Goal: Find specific page/section: Find specific page/section

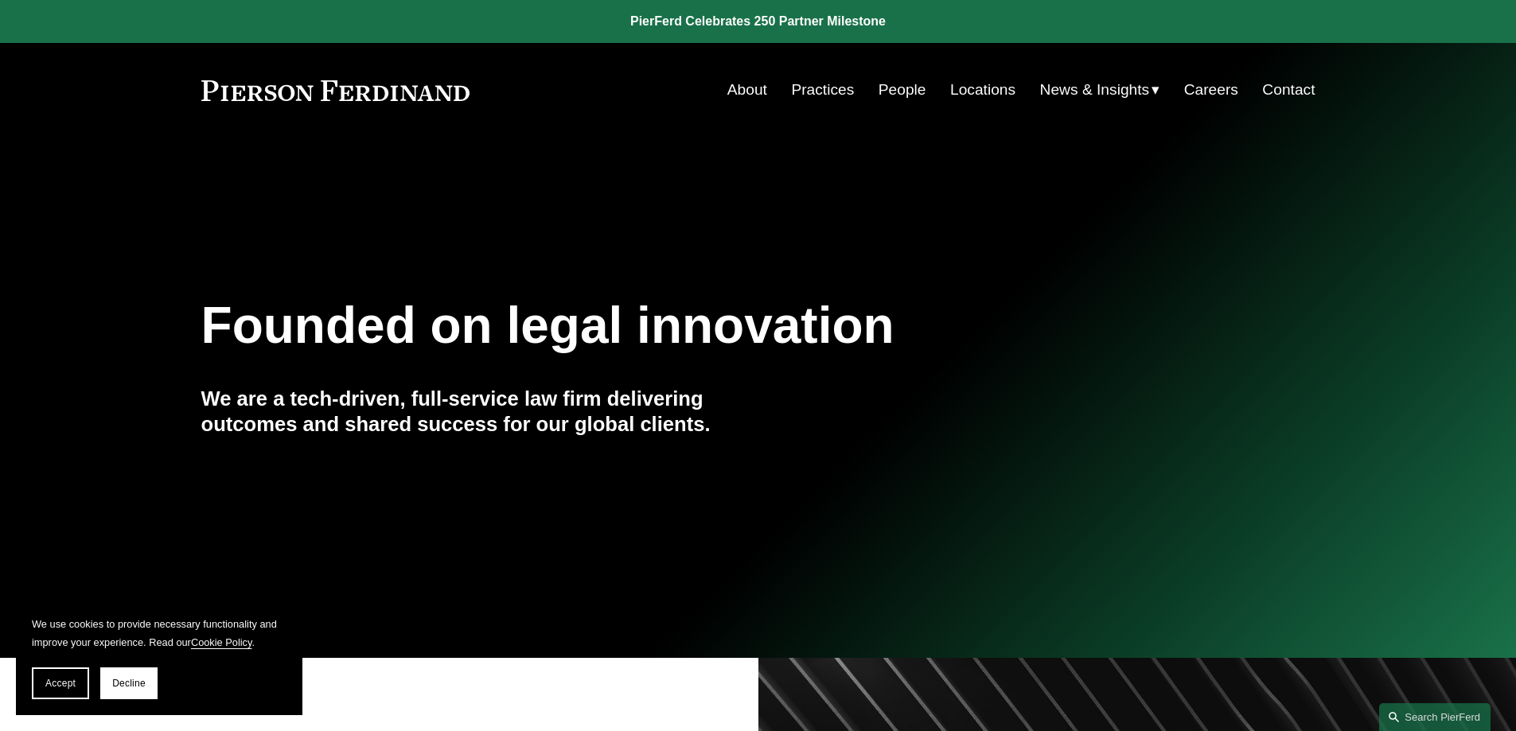
click at [979, 87] on link "Locations" at bounding box center [982, 90] width 65 height 30
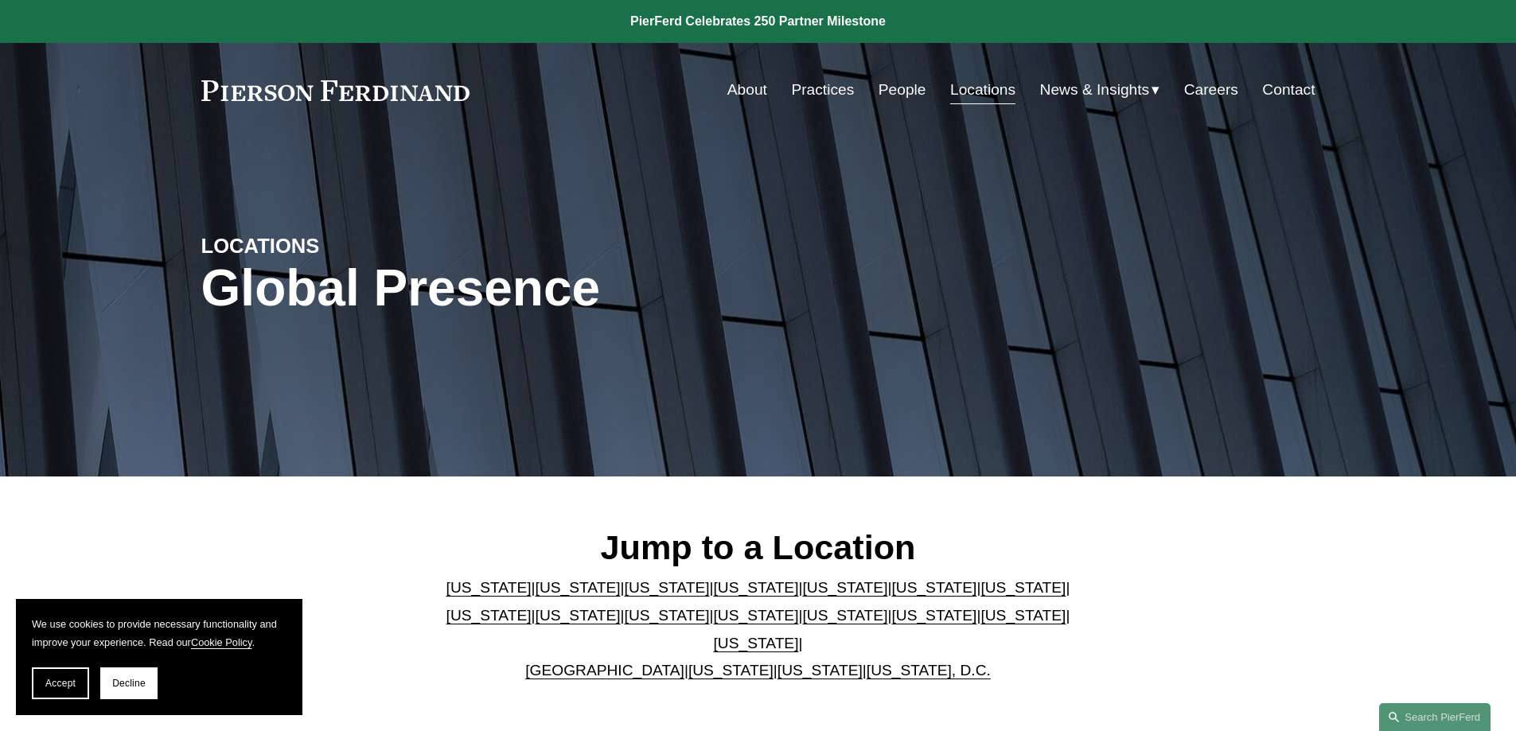
click at [802, 624] on link "[US_STATE]" at bounding box center [844, 615] width 85 height 17
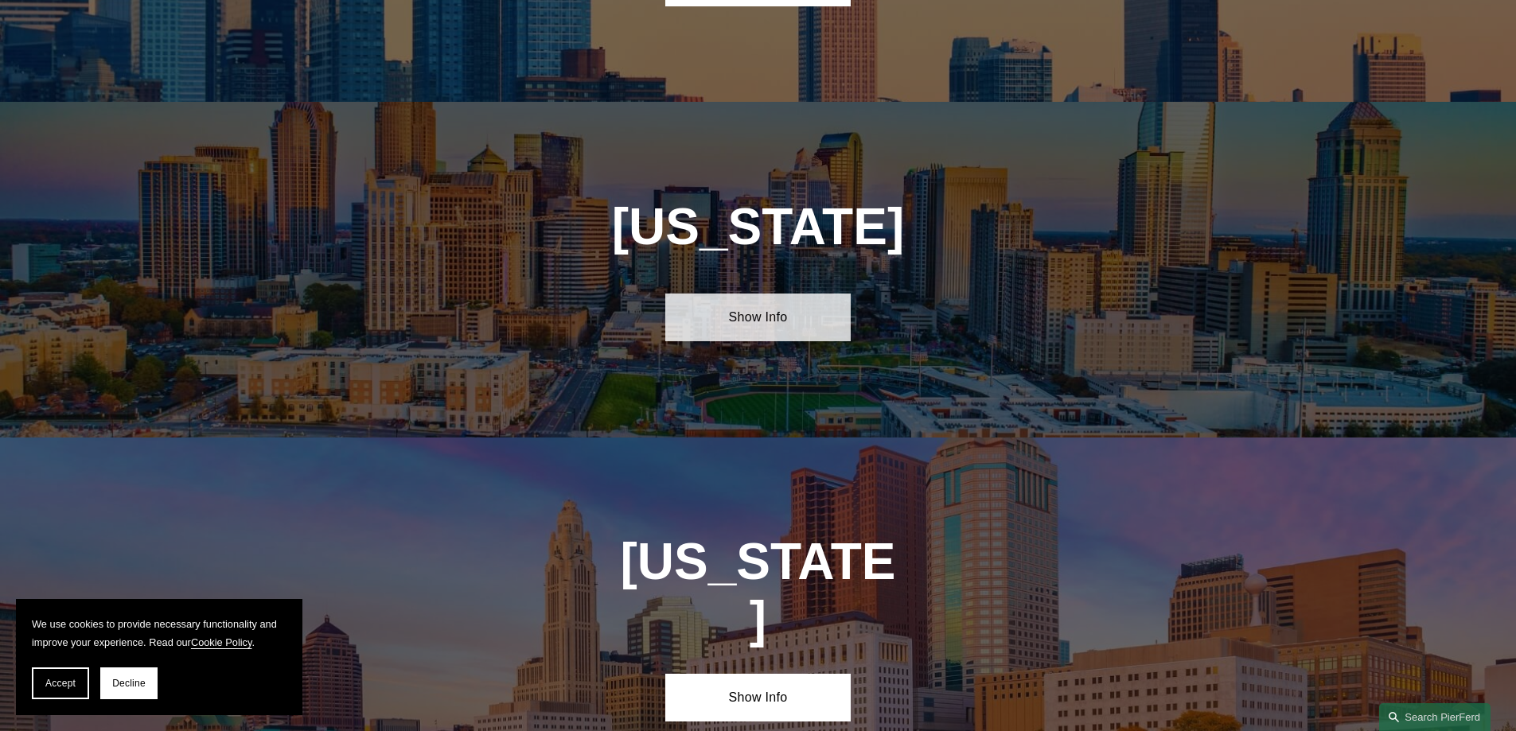
click at [788, 294] on link "Show Info" at bounding box center [757, 318] width 185 height 48
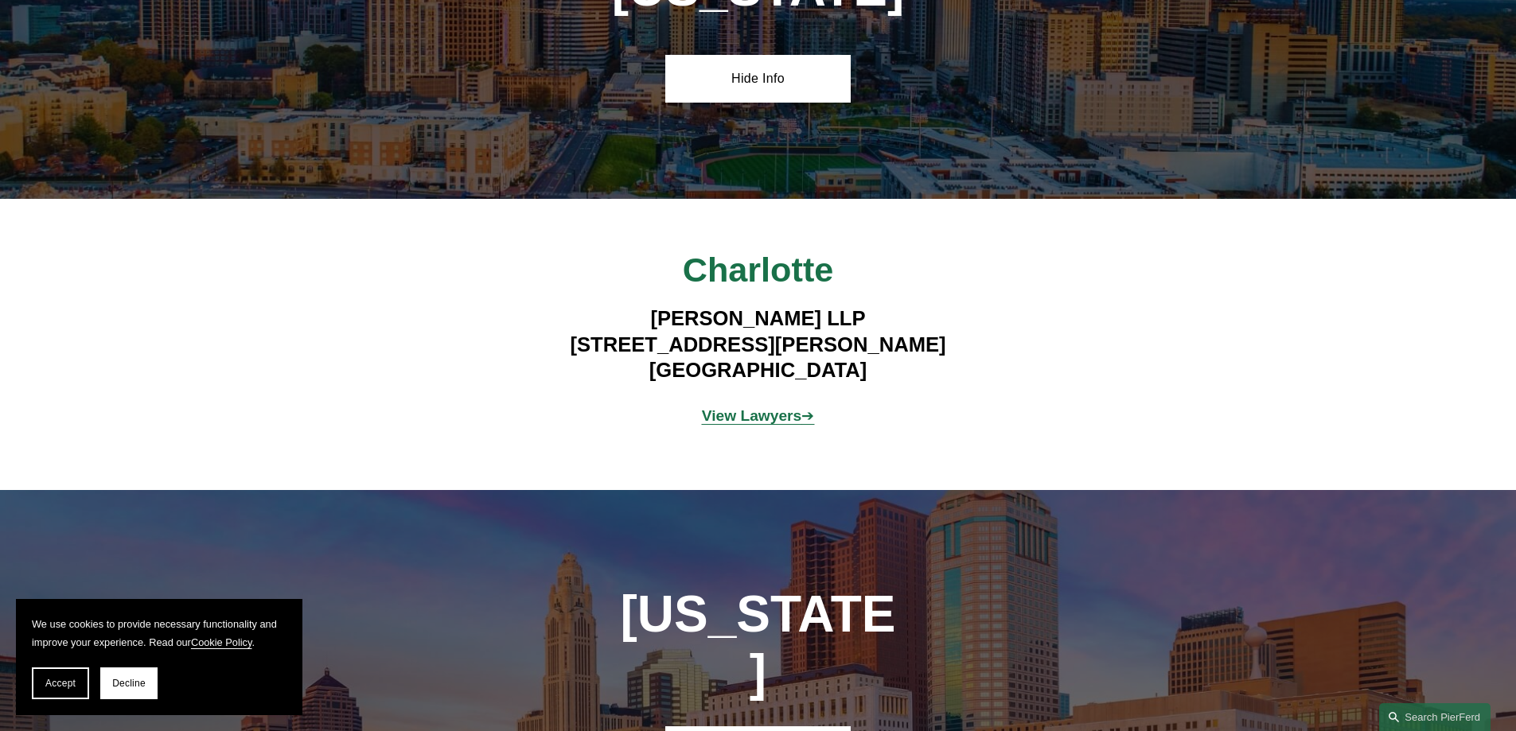
scroll to position [4730, 0]
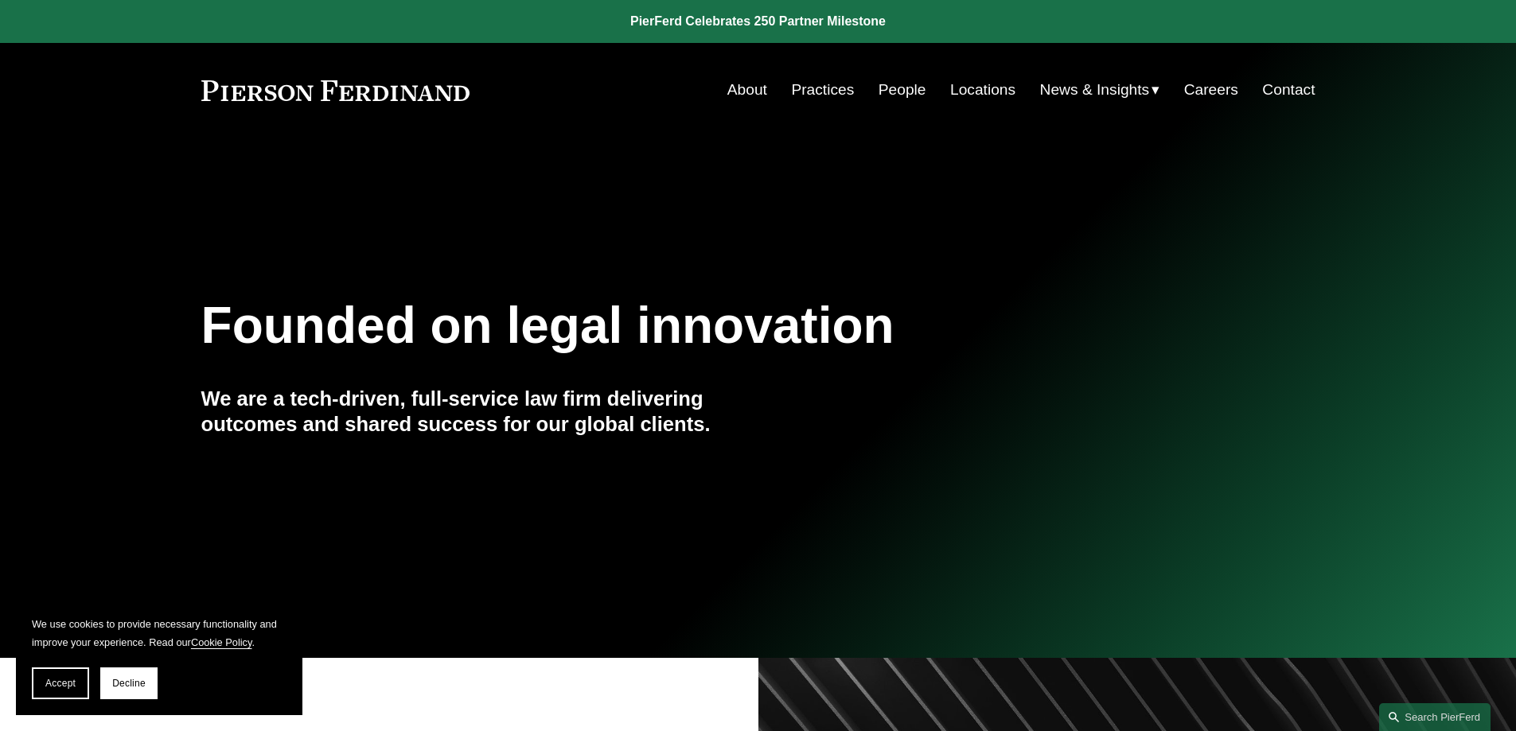
click at [959, 85] on link "Locations" at bounding box center [982, 90] width 65 height 30
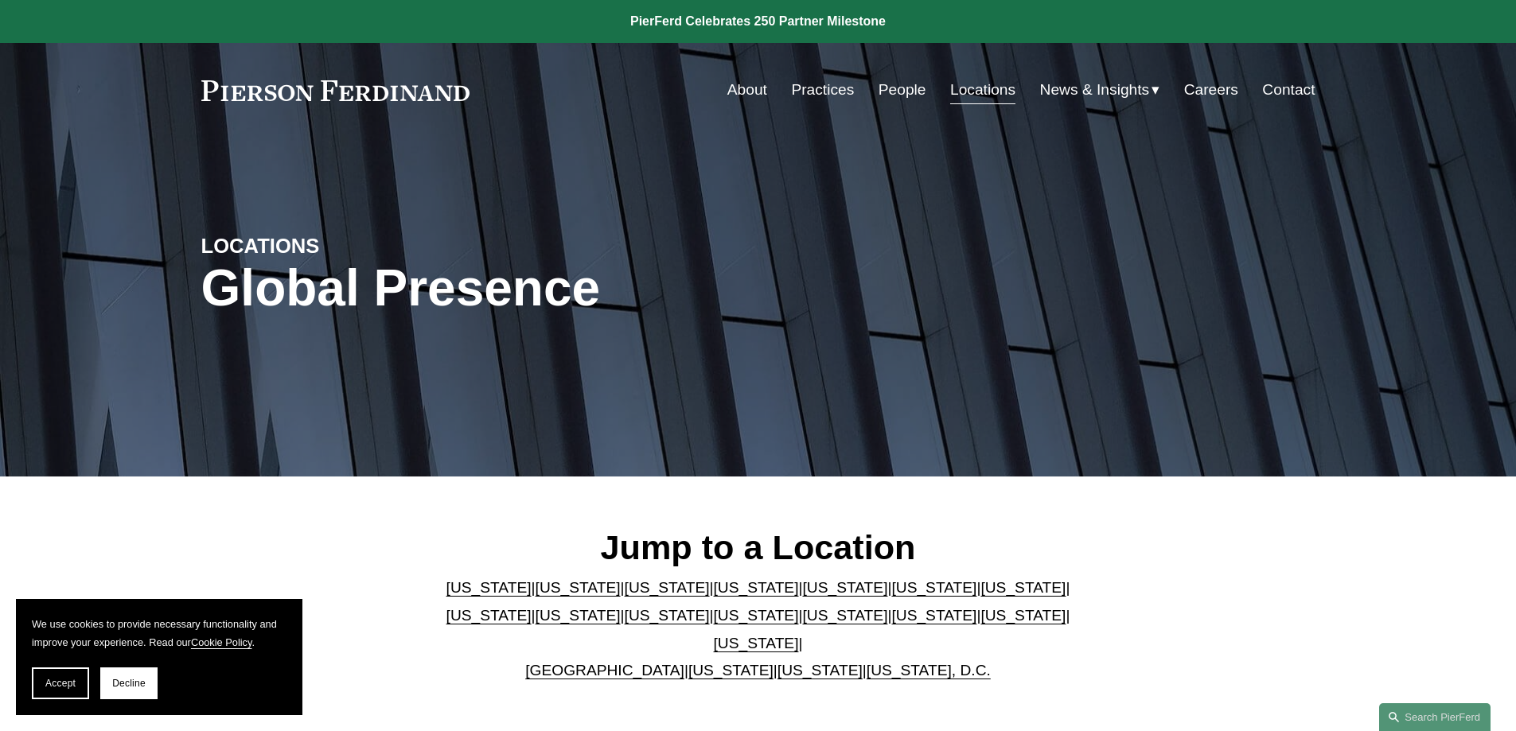
click at [802, 623] on link "[US_STATE]" at bounding box center [844, 615] width 85 height 17
